Goal: Task Accomplishment & Management: Use online tool/utility

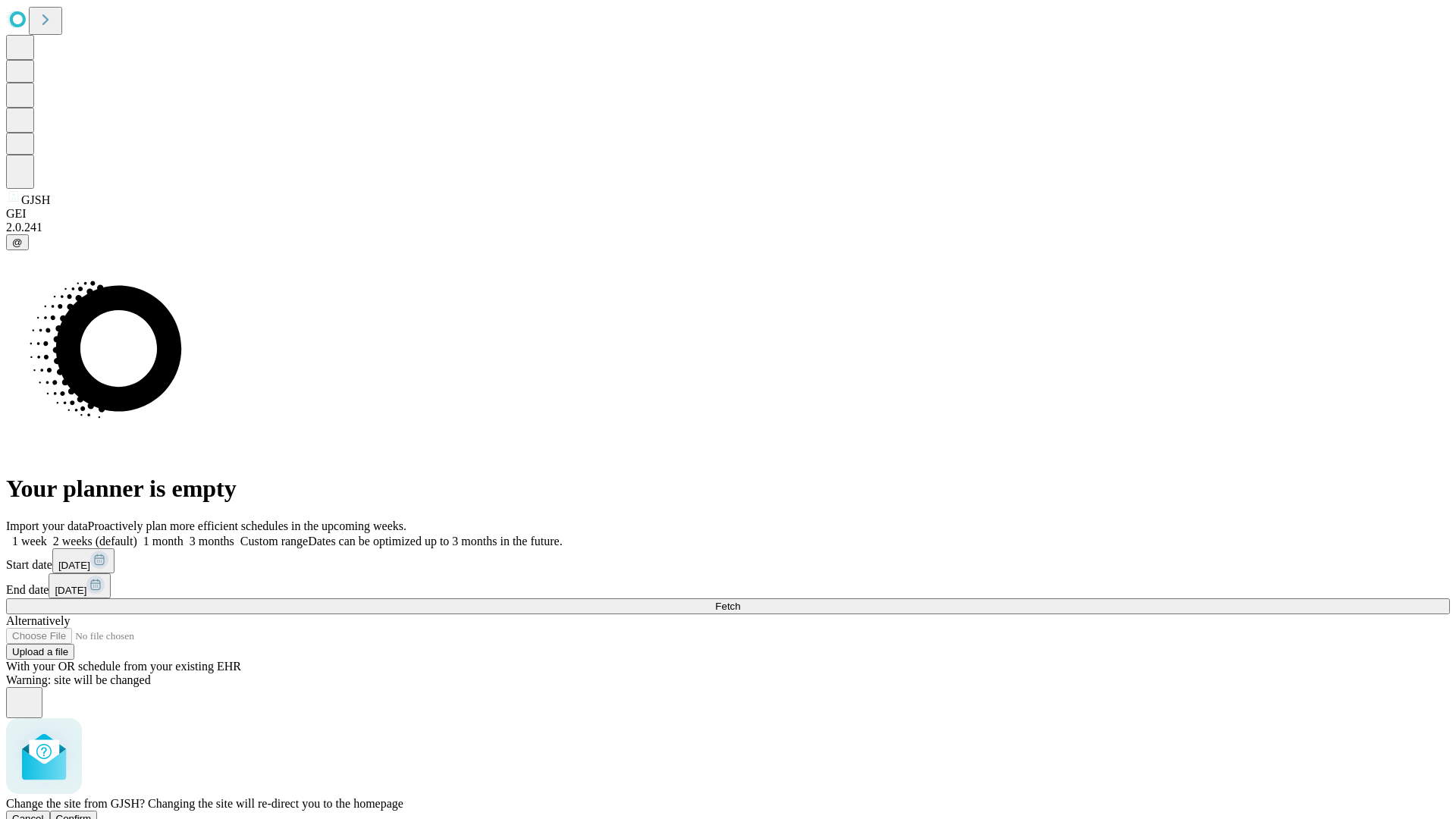
click at [92, 813] on span "Confirm" at bounding box center [73, 818] width 35 height 12
click at [47, 535] on label "1 week" at bounding box center [26, 541] width 41 height 13
click at [740, 600] on span "Fetch" at bounding box center [728, 606] width 25 height 12
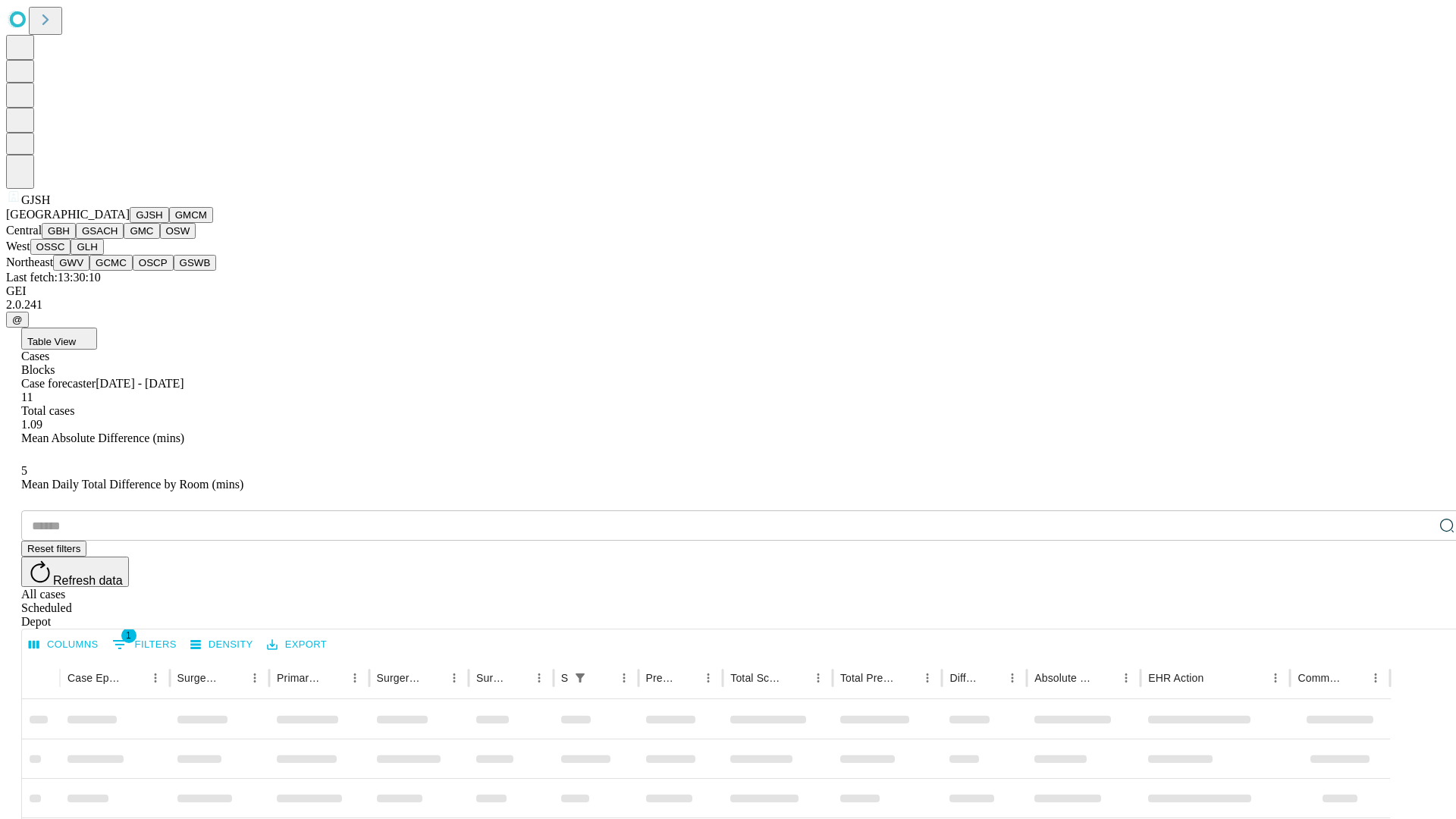
click at [169, 223] on button "GMCM" at bounding box center [190, 215] width 44 height 16
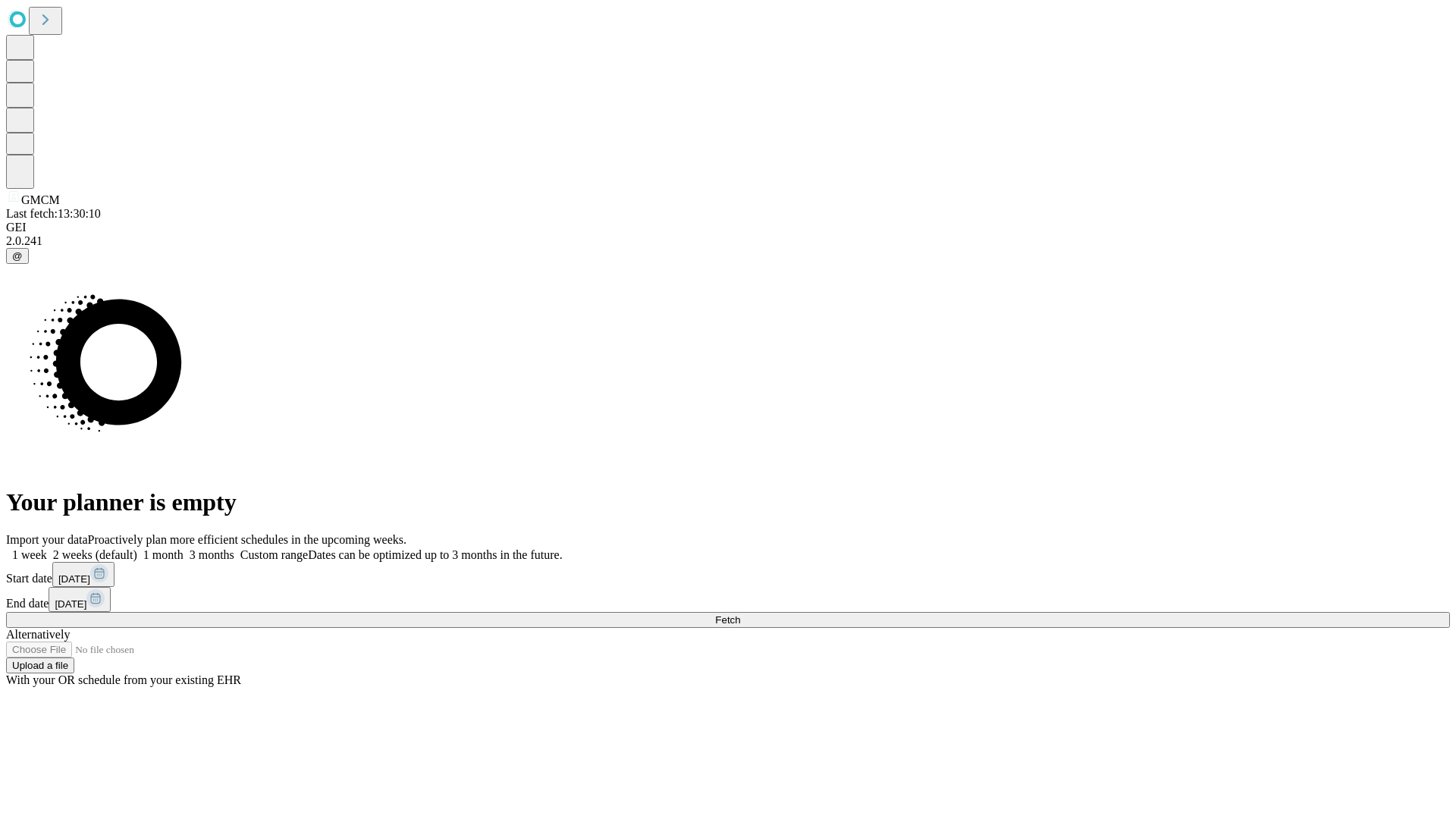
click at [47, 549] on label "1 week" at bounding box center [26, 555] width 41 height 13
click at [740, 614] on span "Fetch" at bounding box center [728, 619] width 25 height 12
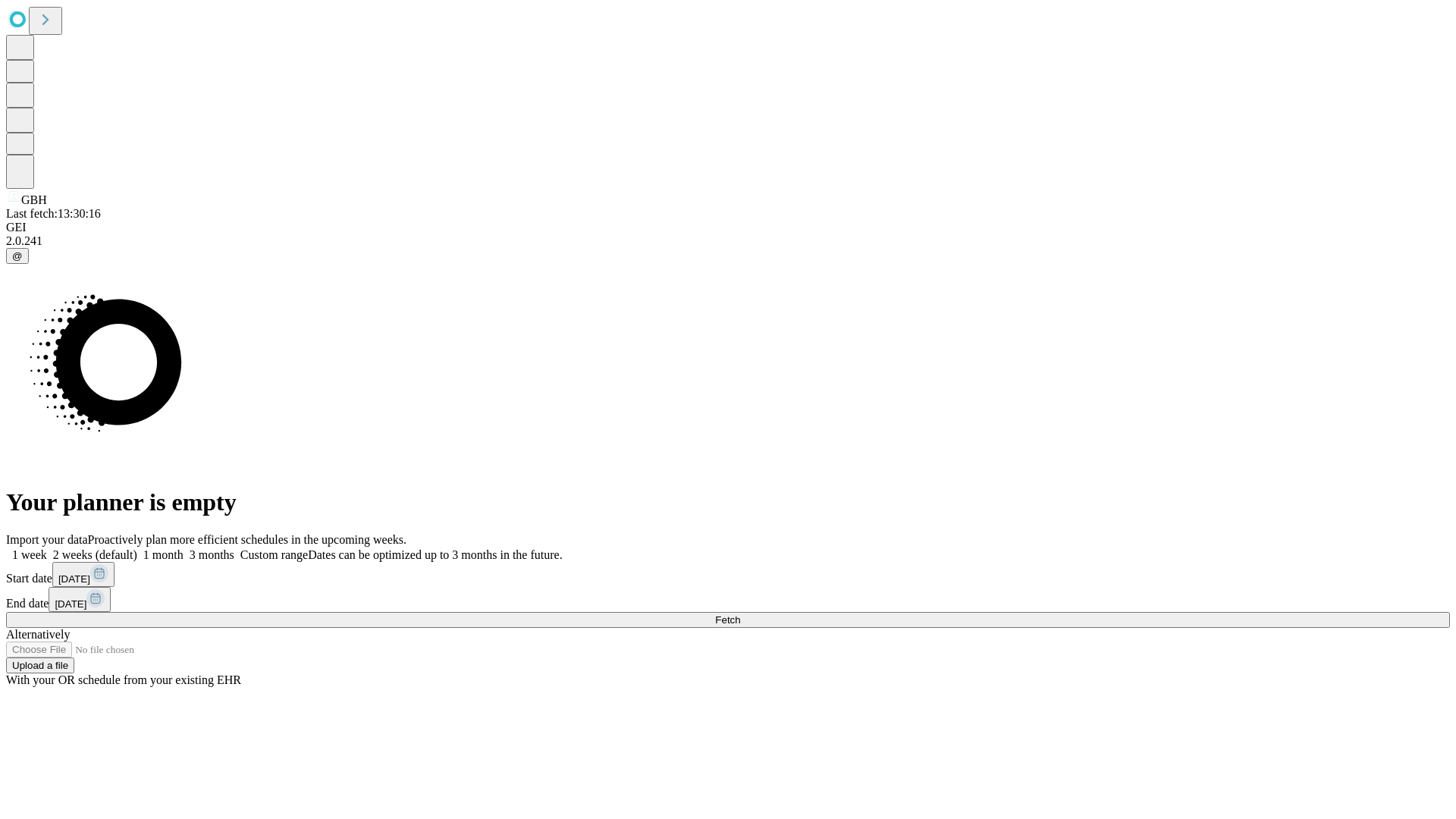
click at [47, 549] on label "1 week" at bounding box center [26, 555] width 41 height 13
click at [740, 614] on span "Fetch" at bounding box center [728, 619] width 25 height 12
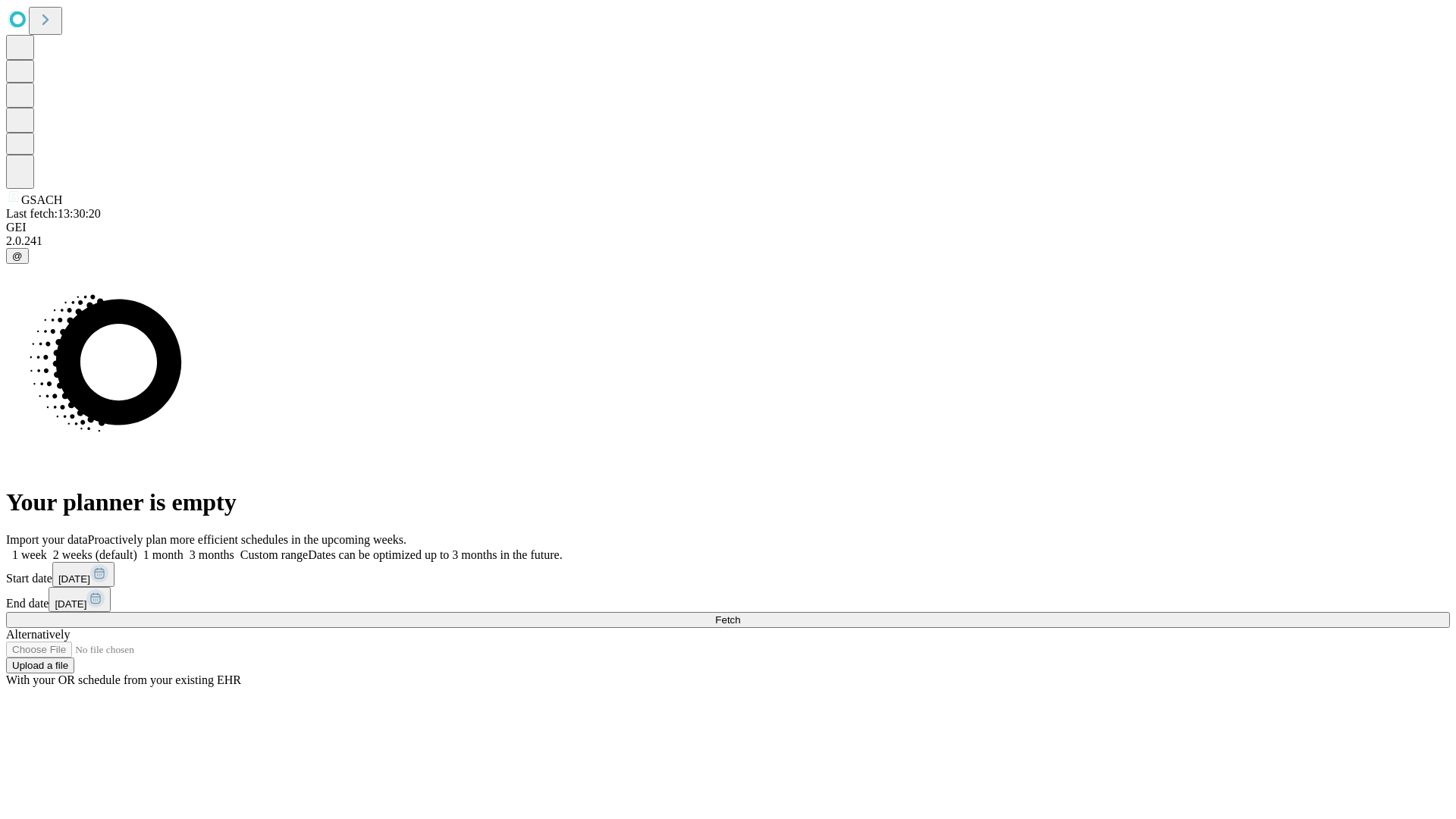
click at [47, 549] on label "1 week" at bounding box center [26, 555] width 41 height 13
click at [740, 614] on span "Fetch" at bounding box center [728, 619] width 25 height 12
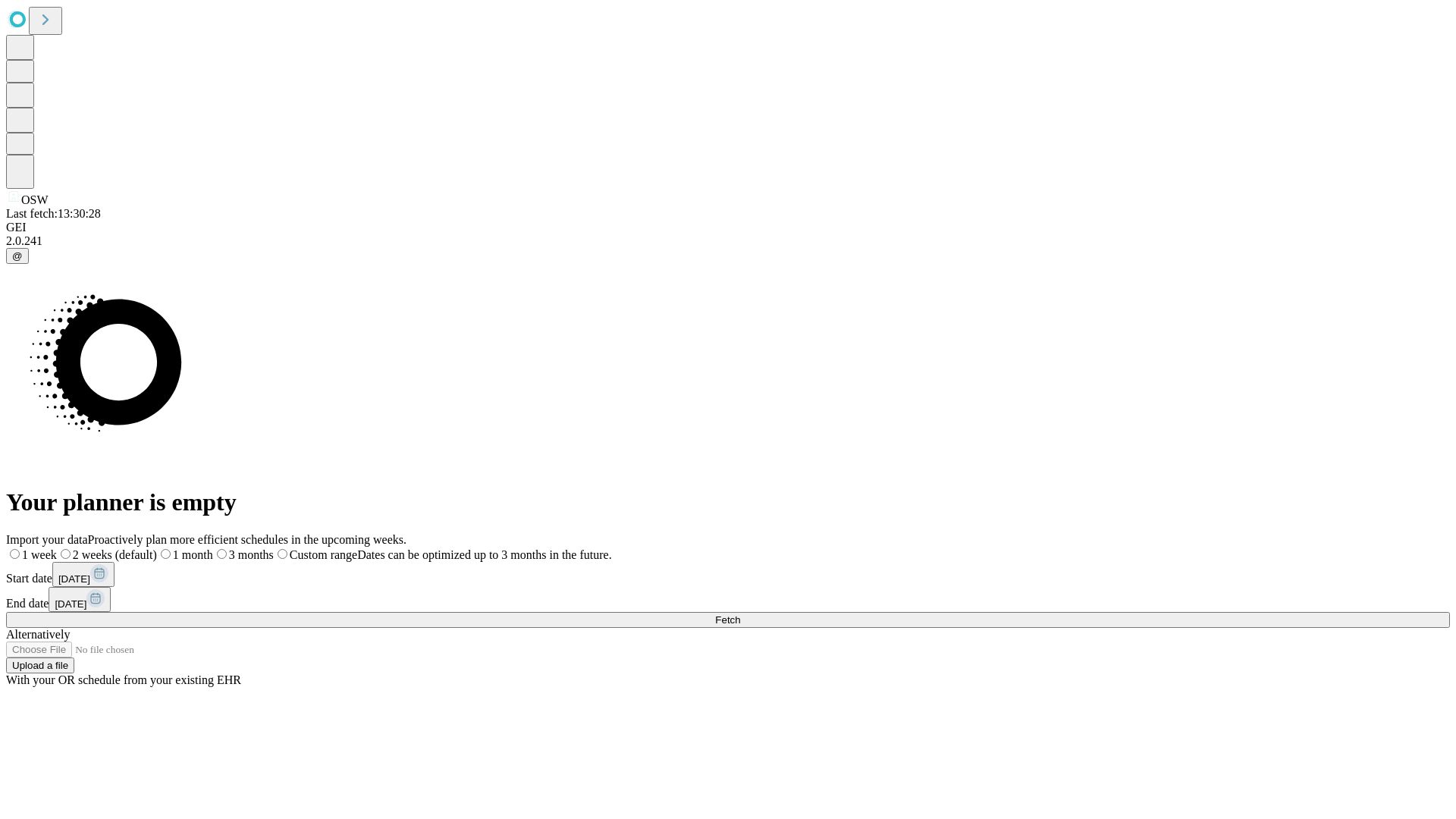
click at [57, 549] on label "1 week" at bounding box center [32, 555] width 51 height 13
click at [740, 614] on span "Fetch" at bounding box center [728, 619] width 25 height 12
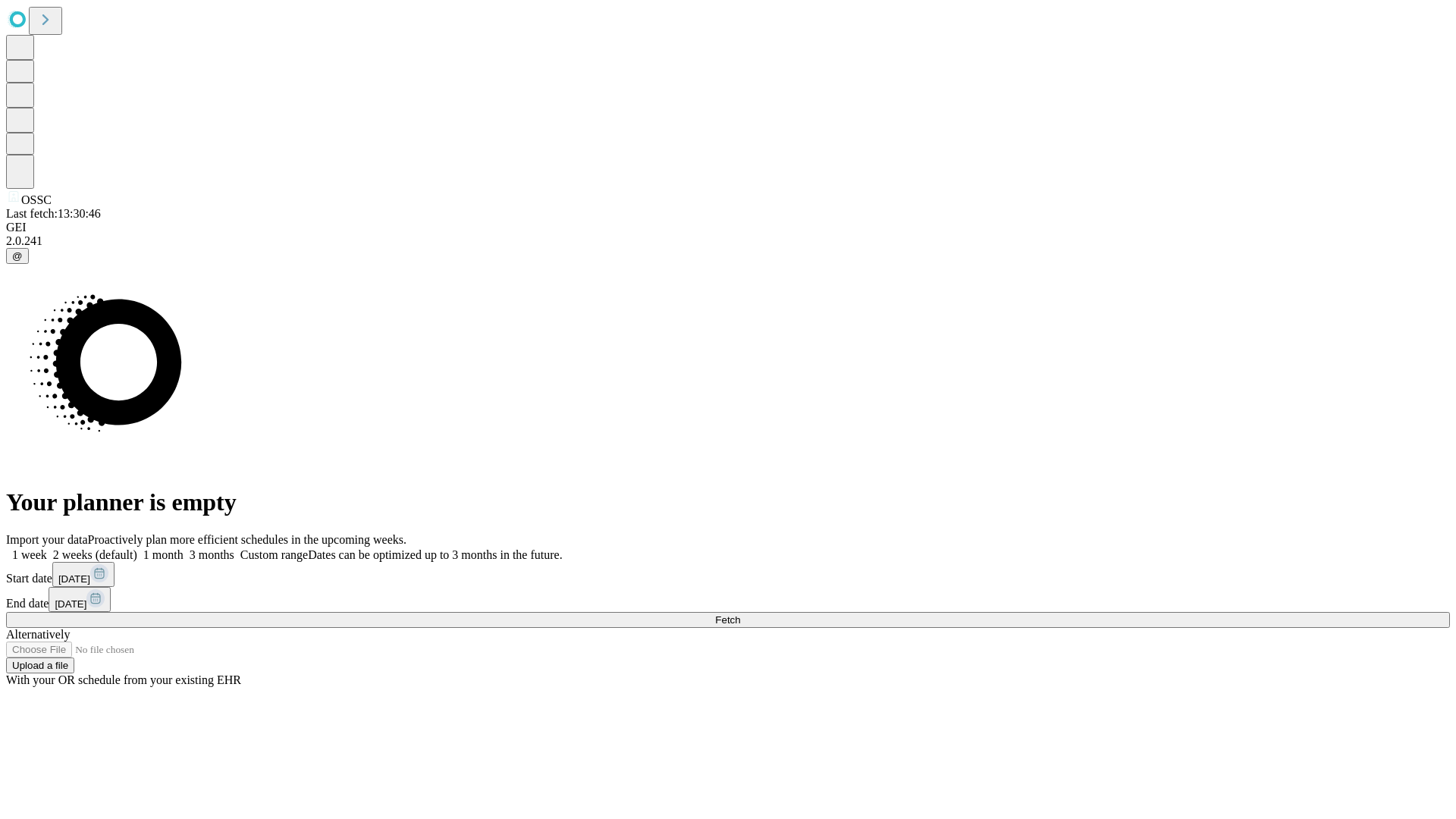
click at [740, 614] on span "Fetch" at bounding box center [728, 619] width 25 height 12
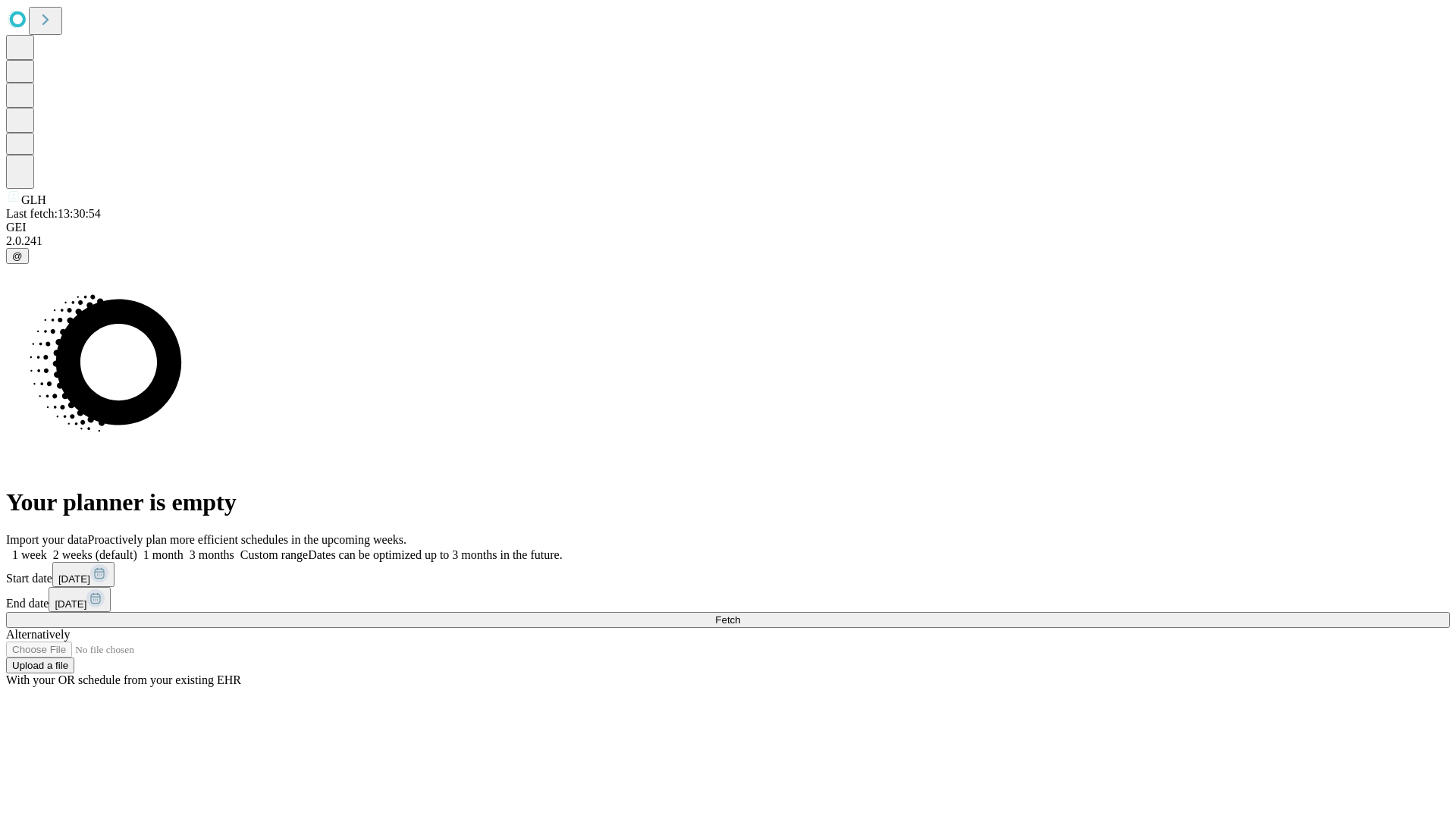
click at [47, 549] on label "1 week" at bounding box center [26, 555] width 41 height 13
click at [740, 614] on span "Fetch" at bounding box center [728, 619] width 25 height 12
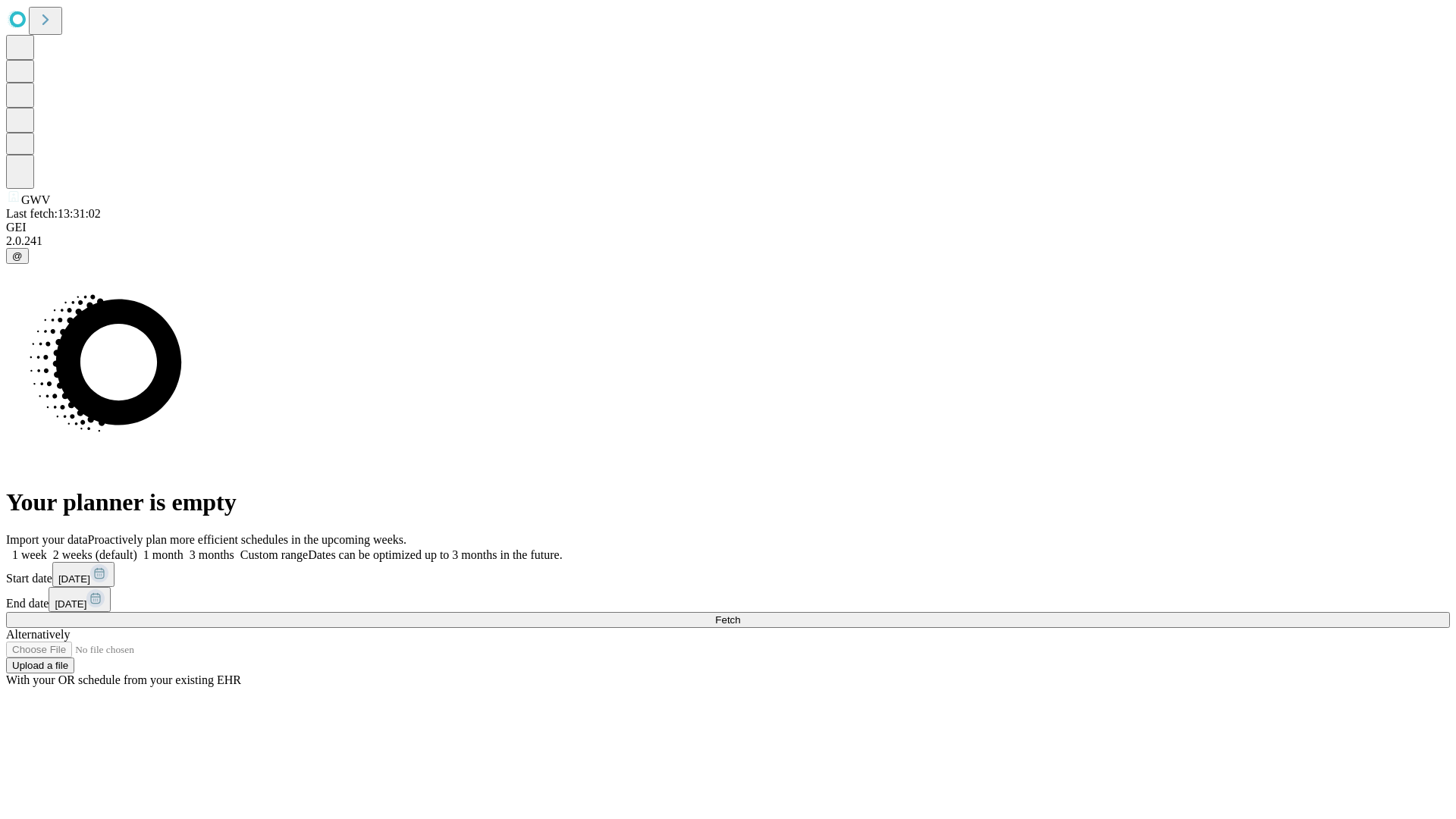
click at [740, 614] on span "Fetch" at bounding box center [728, 619] width 25 height 12
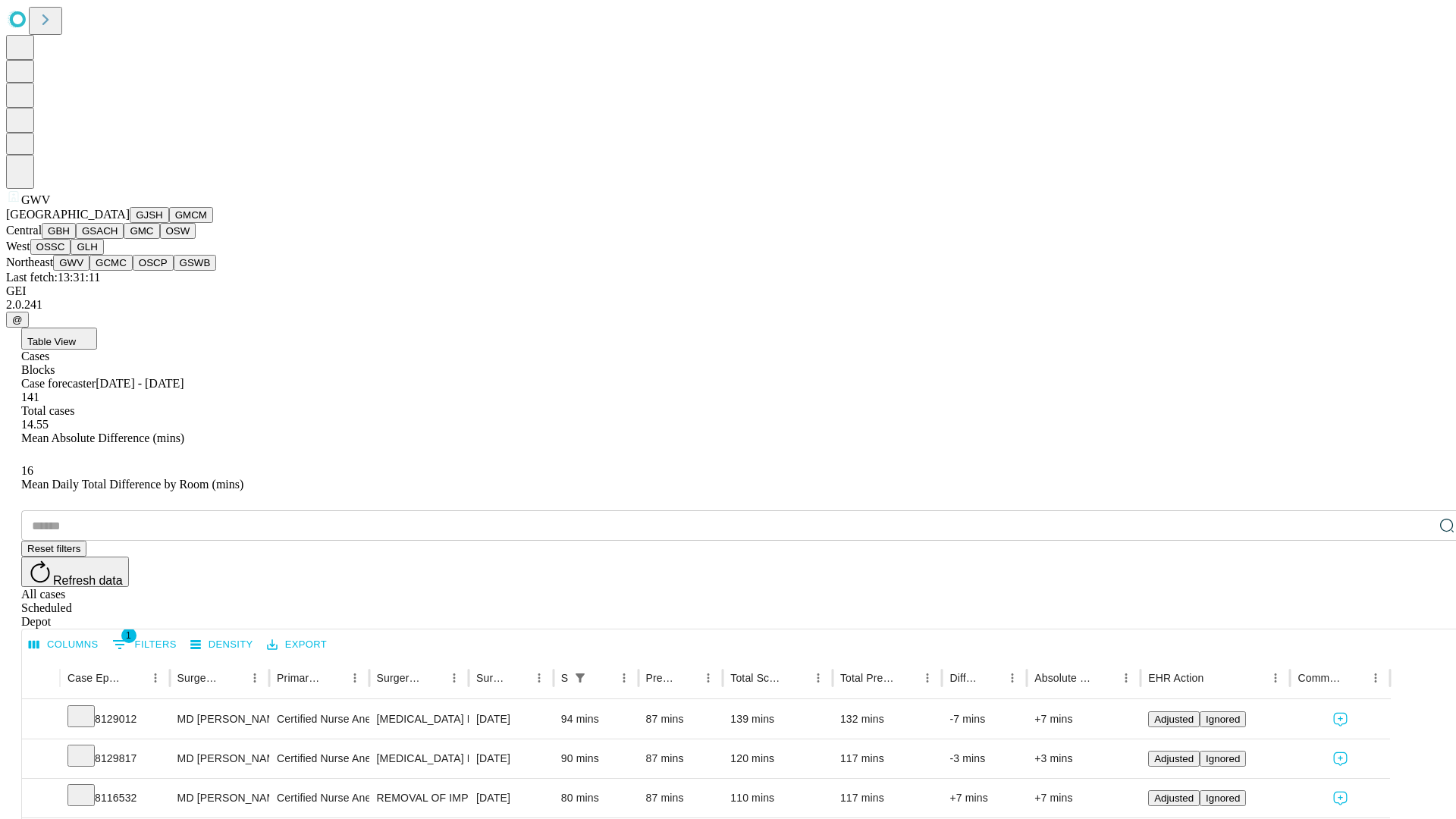
click at [118, 271] on button "GCMC" at bounding box center [112, 263] width 44 height 16
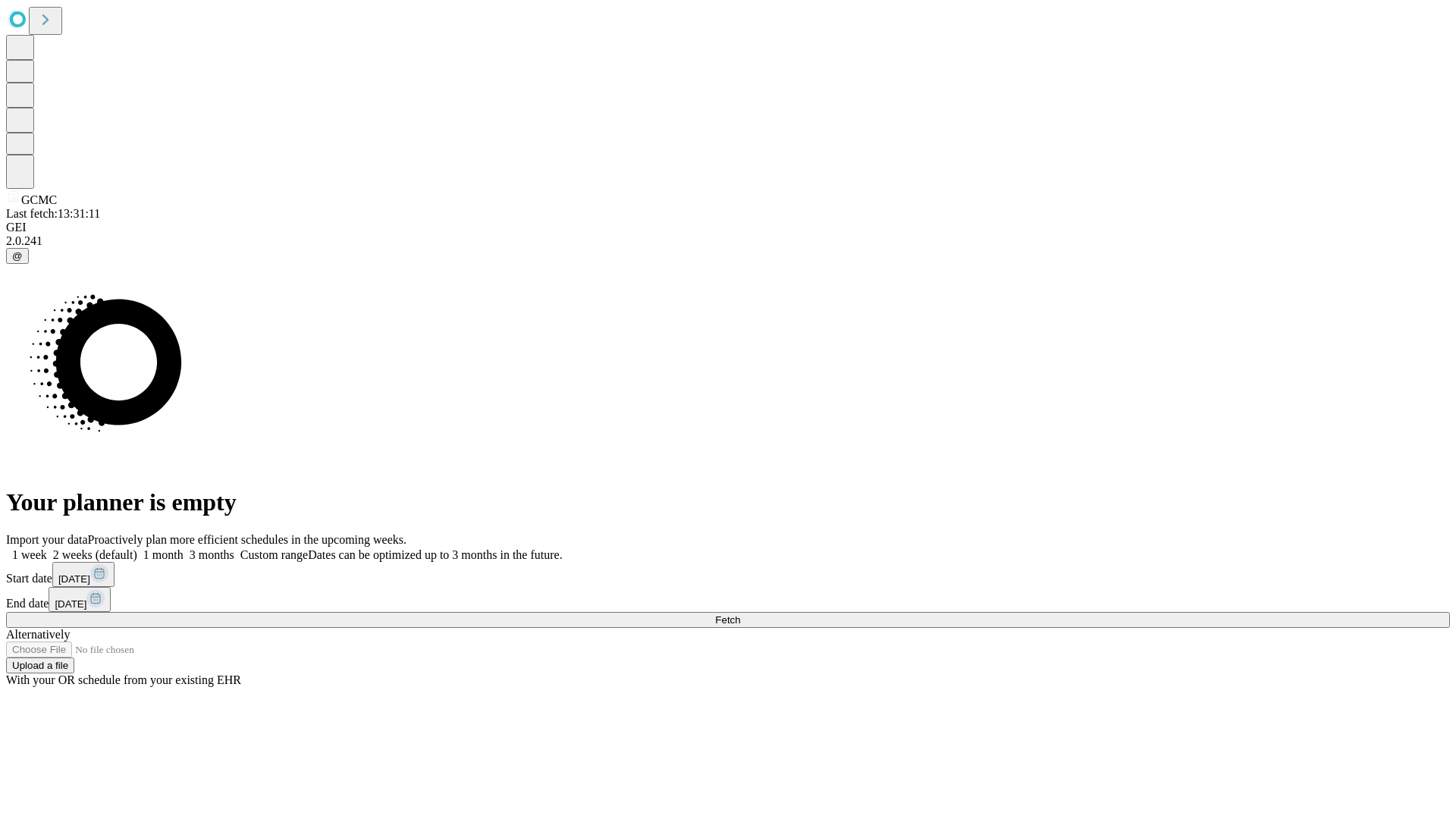
click at [47, 549] on label "1 week" at bounding box center [26, 555] width 41 height 13
click at [740, 614] on span "Fetch" at bounding box center [728, 619] width 25 height 12
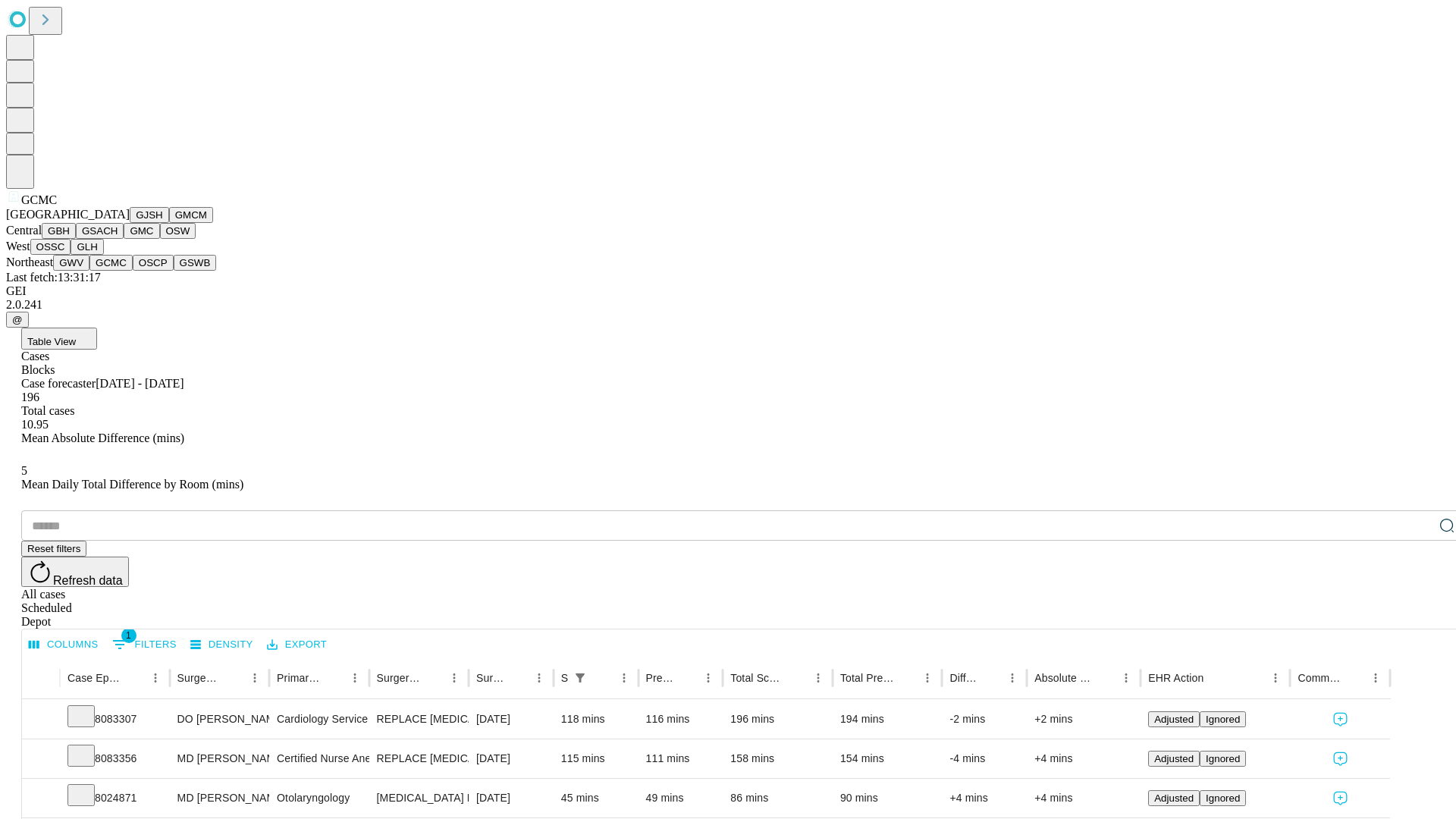
click at [132, 271] on button "OSCP" at bounding box center [152, 263] width 41 height 16
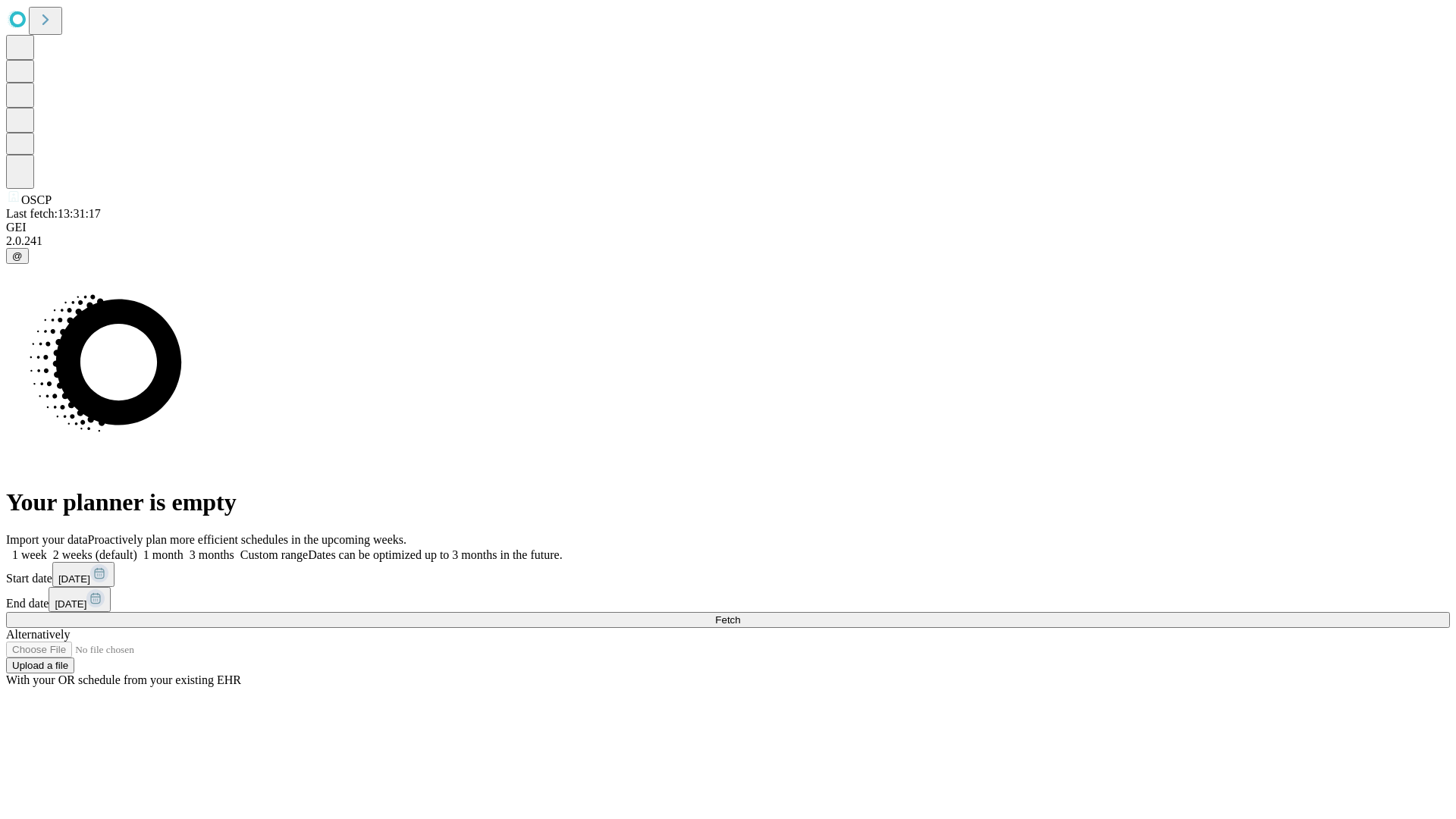
click at [47, 549] on label "1 week" at bounding box center [26, 555] width 41 height 13
click at [740, 614] on span "Fetch" at bounding box center [728, 619] width 25 height 12
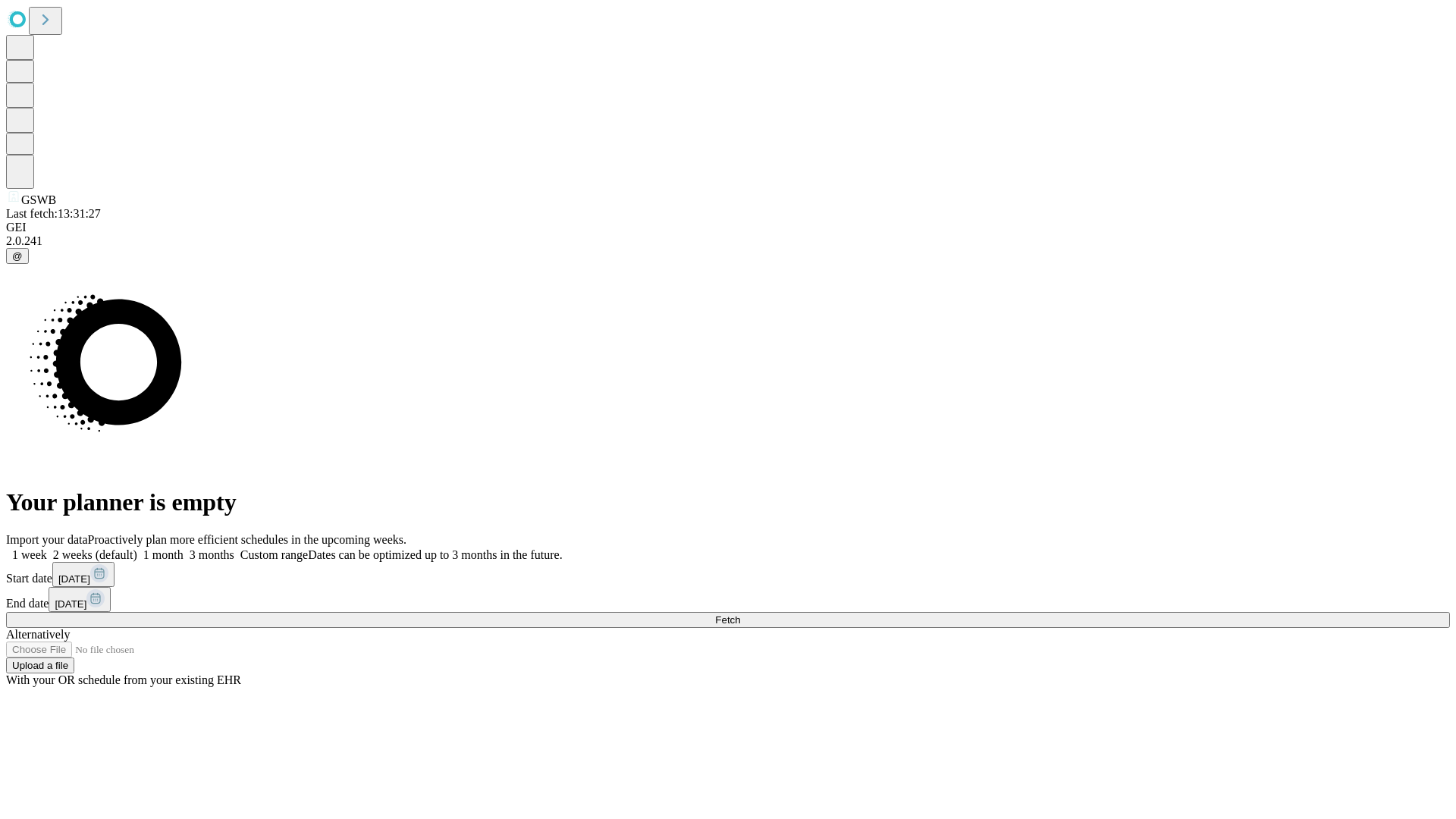
click at [47, 549] on label "1 week" at bounding box center [26, 555] width 41 height 13
click at [740, 614] on span "Fetch" at bounding box center [728, 619] width 25 height 12
